Goal: Information Seeking & Learning: Find specific page/section

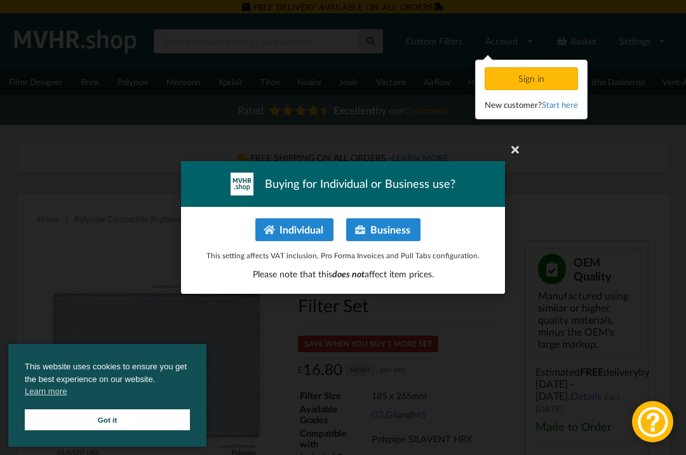
click at [311, 225] on button "Individual" at bounding box center [294, 230] width 78 height 23
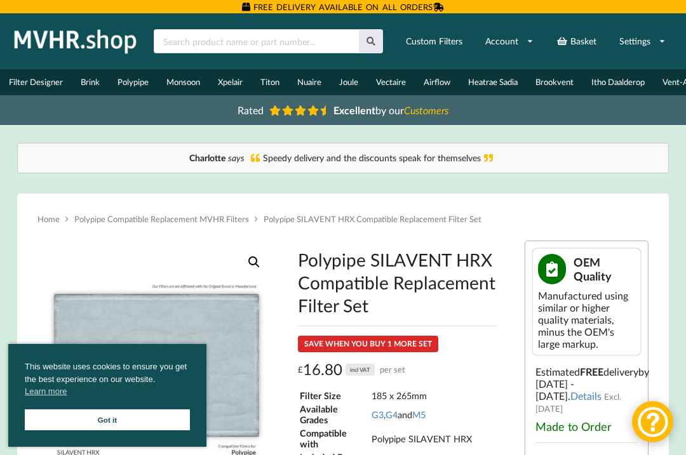
click at [135, 84] on link "Polypipe" at bounding box center [133, 82] width 49 height 26
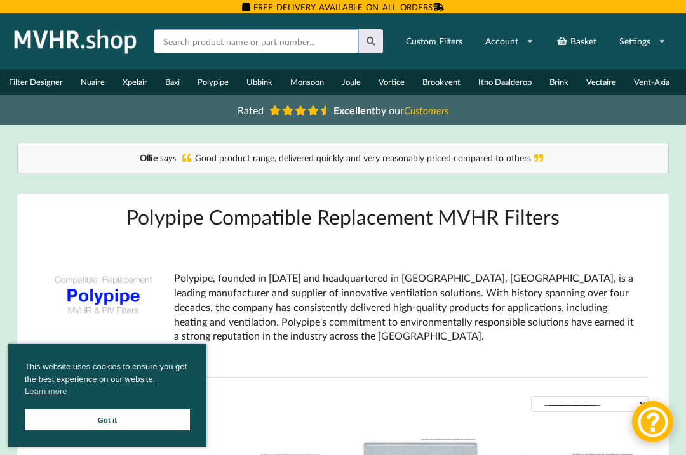
click at [178, 41] on input "text" at bounding box center [256, 41] width 205 height 24
click at [375, 41] on icon at bounding box center [371, 41] width 11 height 9
click at [224, 41] on input "Fan motor" at bounding box center [256, 41] width 205 height 24
type input "Fan"
click at [371, 41] on button at bounding box center [371, 41] width 25 height 24
